Goal: Task Accomplishment & Management: Manage account settings

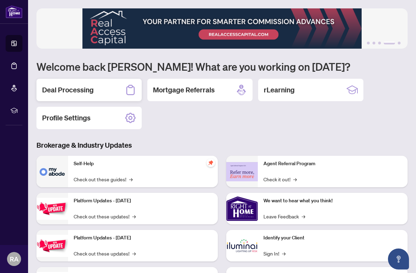
click at [67, 89] on h2 "Deal Processing" at bounding box center [68, 90] width 52 height 10
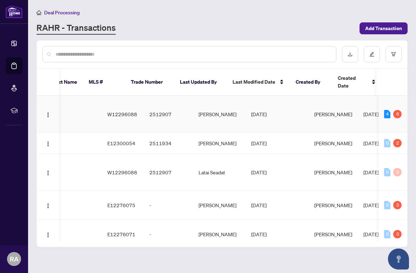
scroll to position [0, 312]
click at [212, 112] on td "Paula Nguyen" at bounding box center [219, 114] width 53 height 37
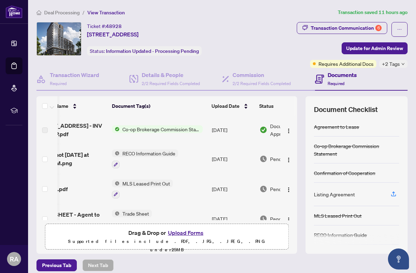
scroll to position [0, 63]
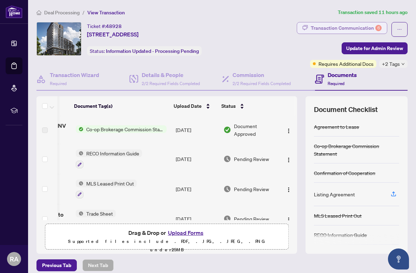
click at [334, 32] on div "Transaction Communication 6" at bounding box center [346, 27] width 71 height 11
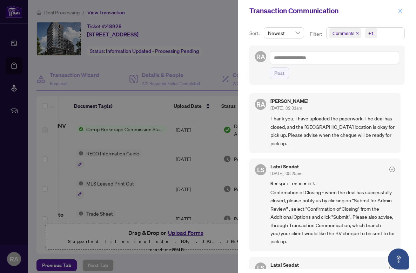
click at [396, 14] on button "button" at bounding box center [399, 11] width 9 height 8
